Goal: Find specific page/section: Find specific page/section

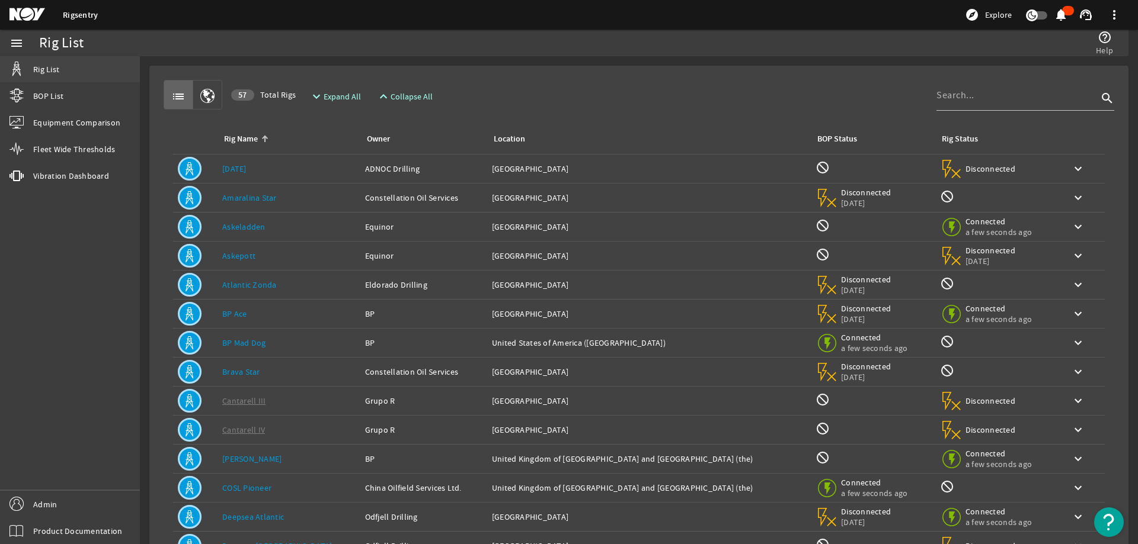
click at [64, 67] on link "Rig List" at bounding box center [70, 69] width 140 height 26
click at [947, 92] on input at bounding box center [1016, 95] width 161 height 14
click at [230, 168] on link "[DATE]" at bounding box center [234, 169] width 24 height 11
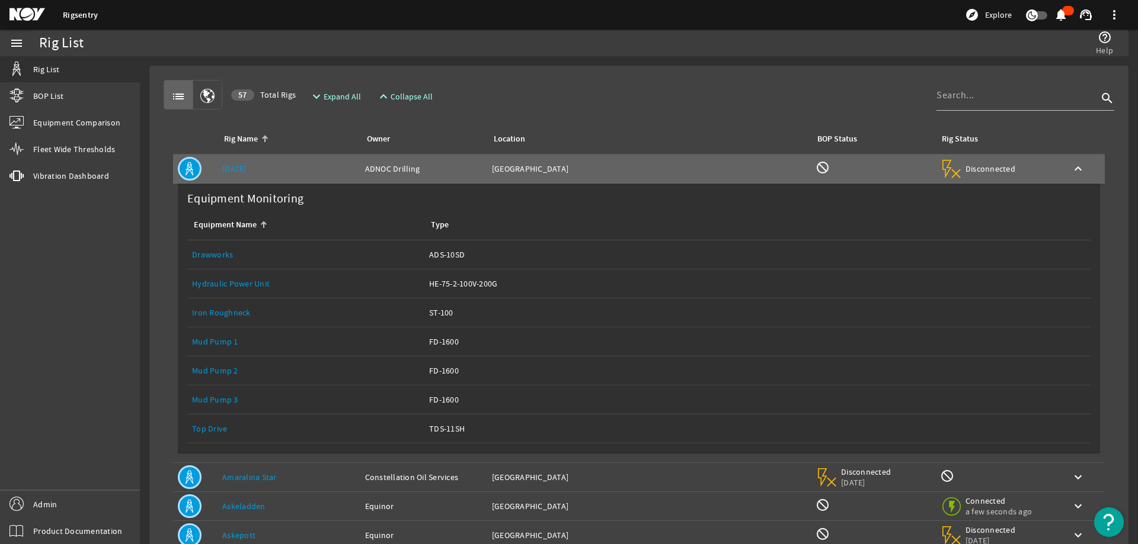
click at [211, 252] on link "Drawworks" at bounding box center [212, 254] width 41 height 11
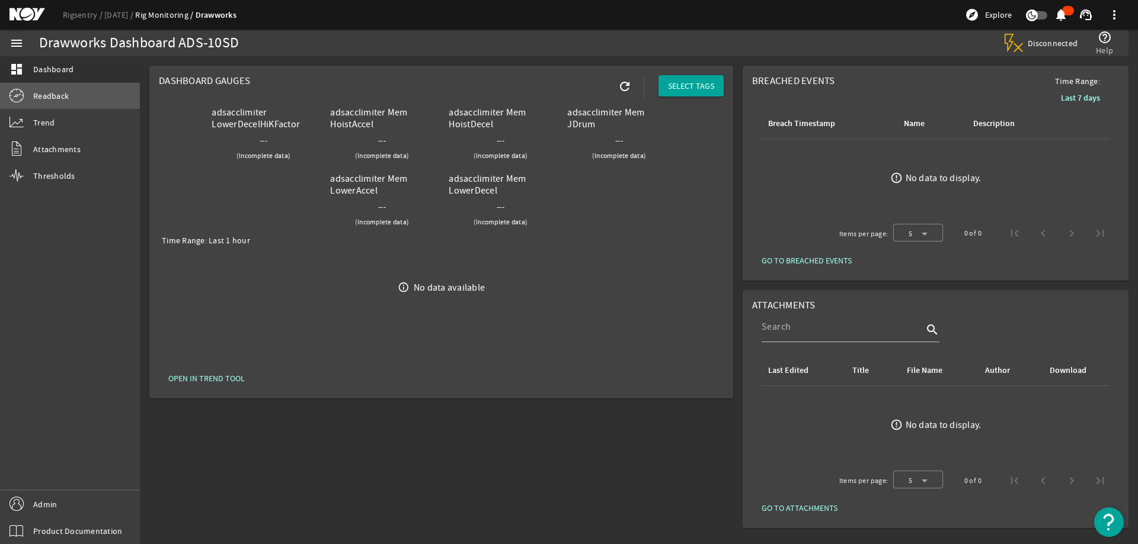
click at [59, 95] on span "Readback" at bounding box center [51, 96] width 36 height 12
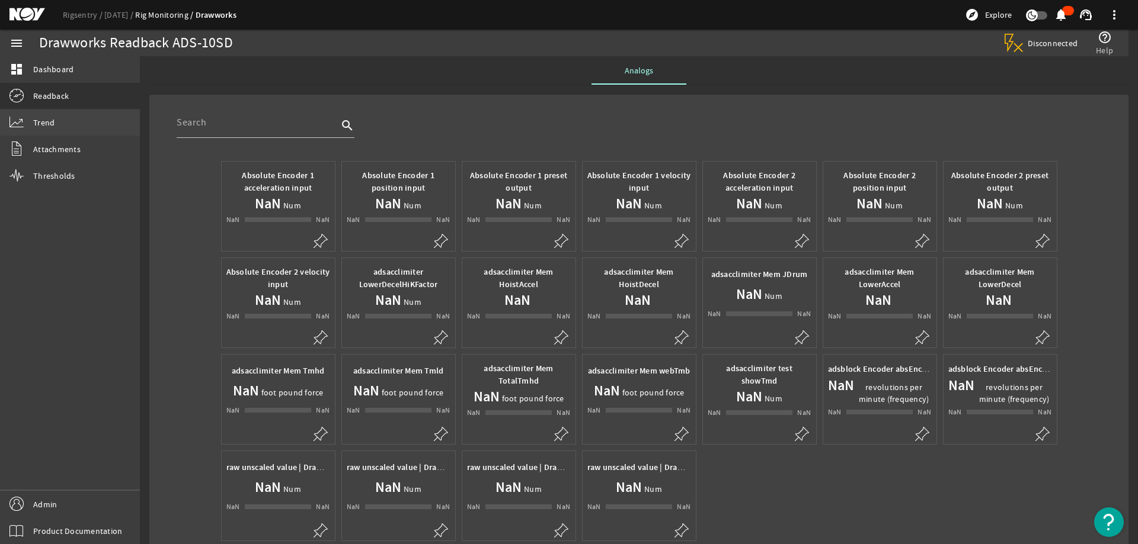
click at [73, 118] on link "Trend" at bounding box center [70, 123] width 140 height 26
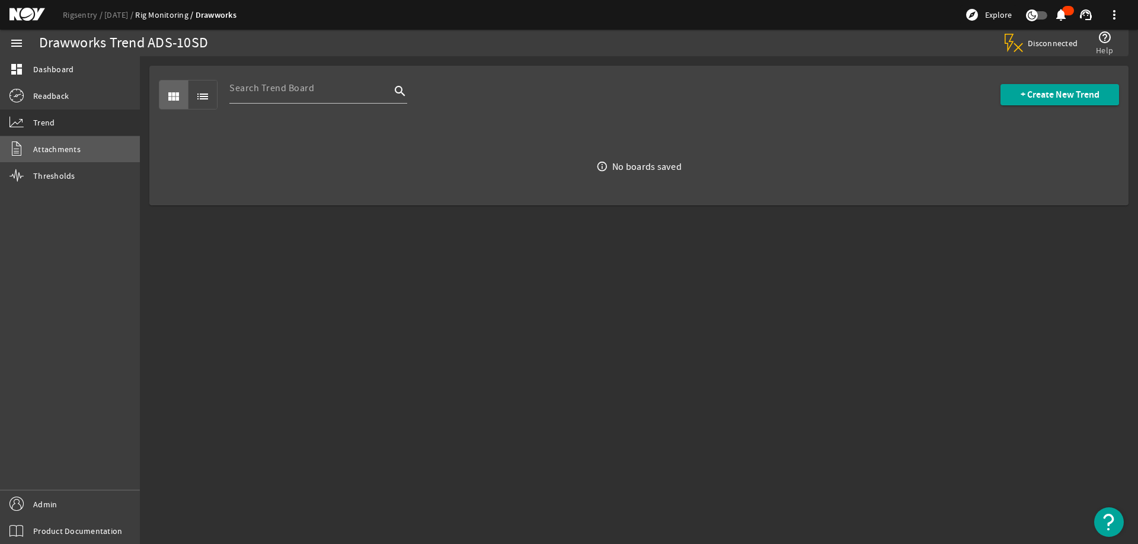
click at [70, 158] on link "Attachments" at bounding box center [70, 149] width 140 height 26
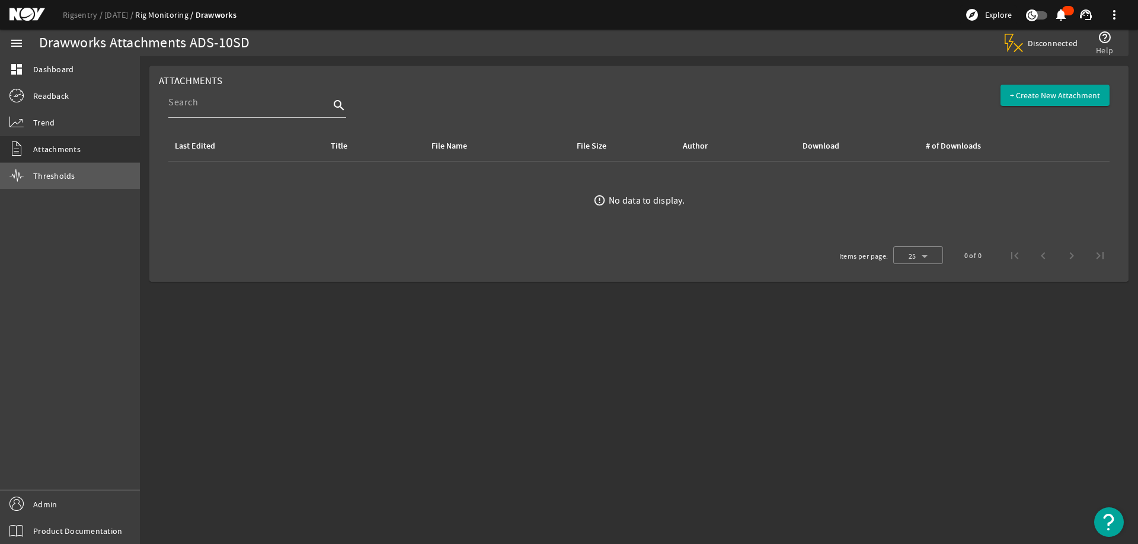
click at [59, 177] on span "Thresholds" at bounding box center [54, 176] width 42 height 12
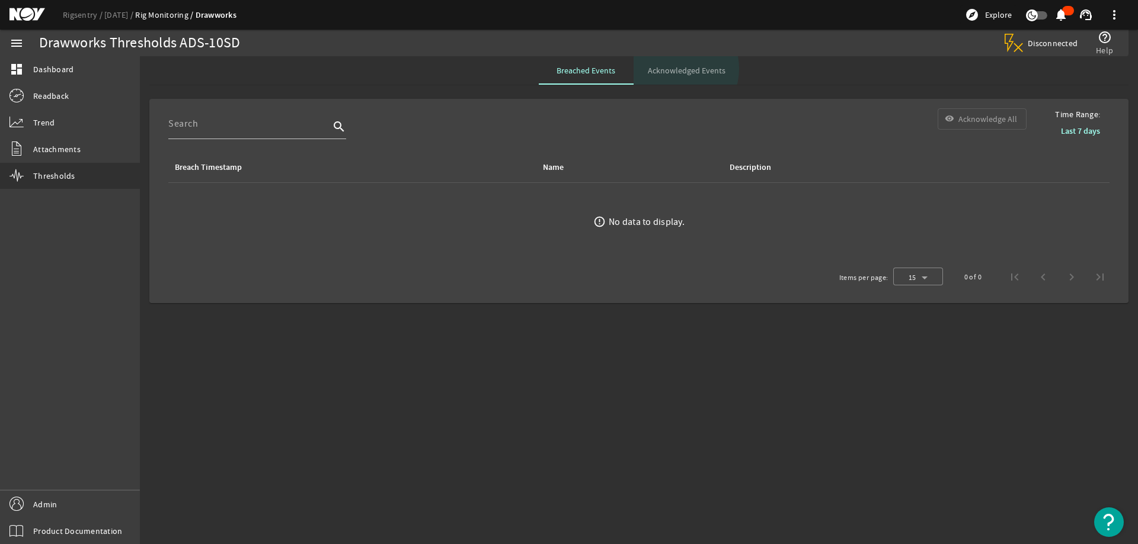
click at [674, 69] on span "Acknowledged Events" at bounding box center [687, 70] width 78 height 8
click at [575, 71] on span "Breached Events" at bounding box center [585, 70] width 59 height 8
click at [49, 149] on span "Attachments" at bounding box center [56, 149] width 47 height 12
